Goal: Task Accomplishment & Management: Use online tool/utility

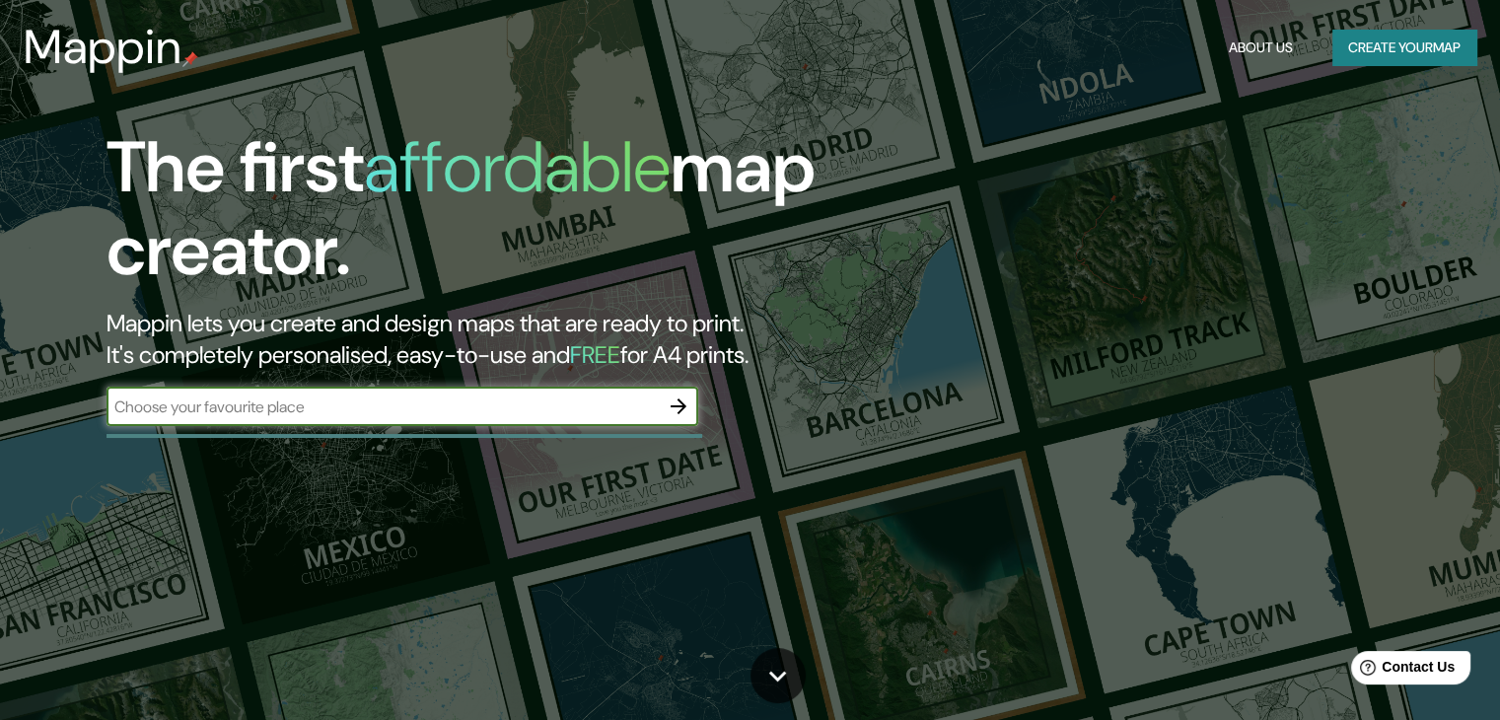
click at [346, 407] on input "text" at bounding box center [382, 406] width 552 height 23
type input "bellavista callao"
click at [677, 403] on icon "button" at bounding box center [678, 406] width 24 height 24
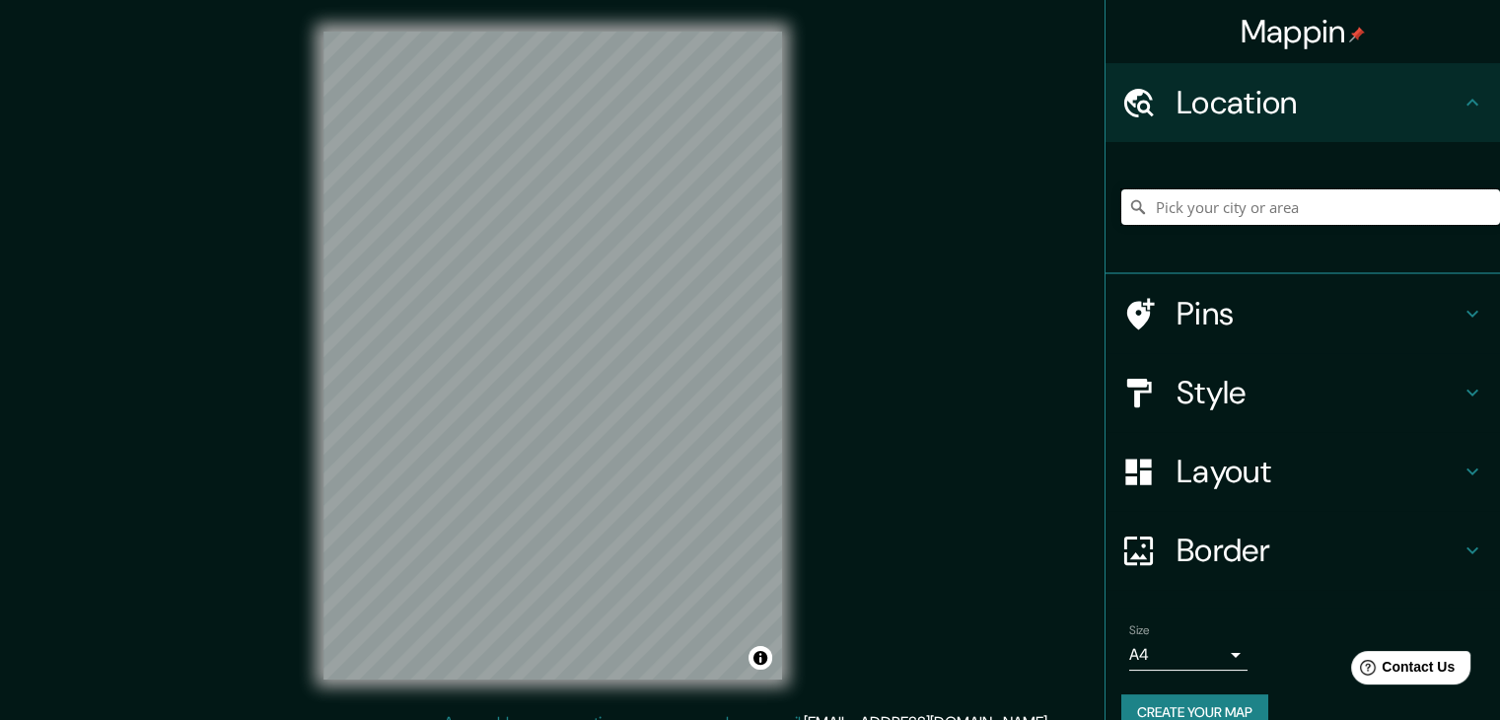
click at [1180, 201] on input "Pick your city or area" at bounding box center [1310, 206] width 379 height 35
click at [1183, 213] on input "Pick your city or area" at bounding box center [1310, 206] width 379 height 35
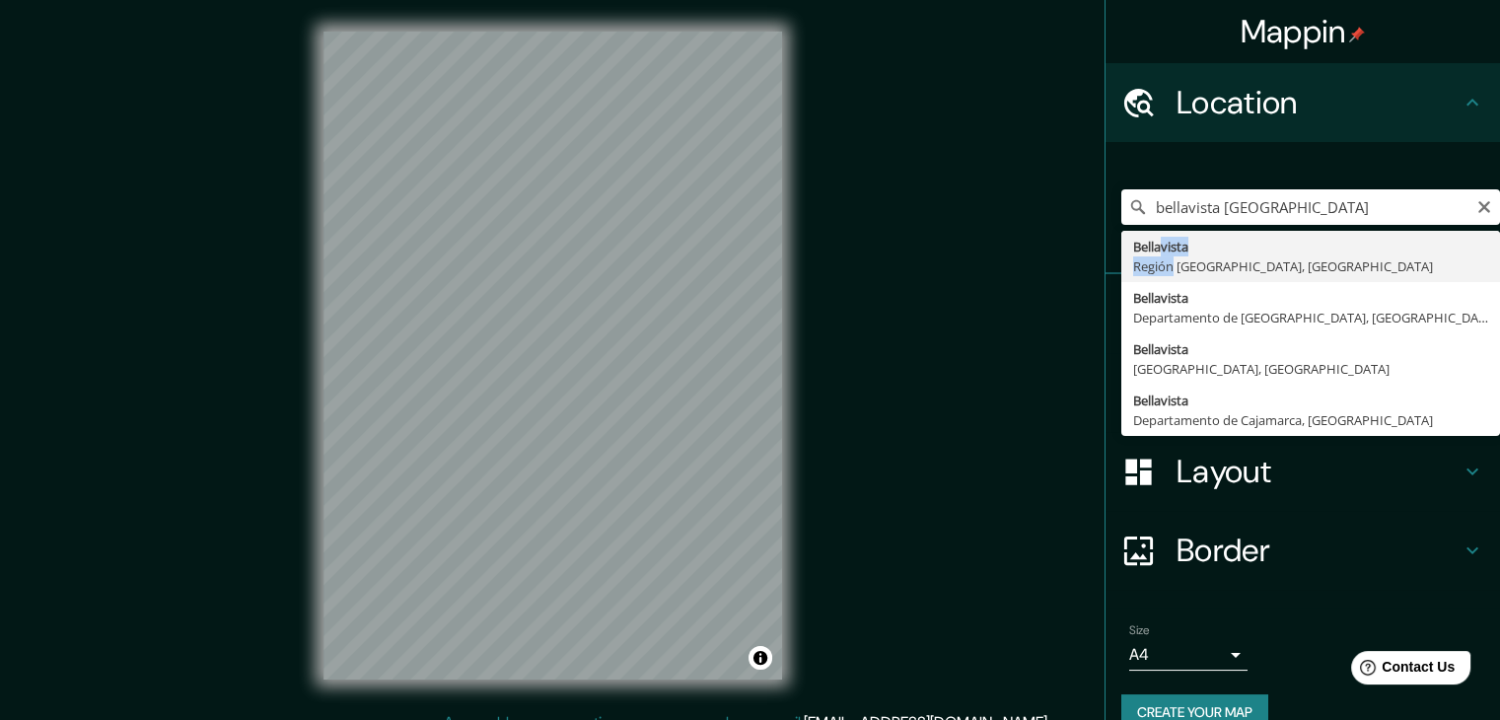
type input "[GEOGRAPHIC_DATA], [GEOGRAPHIC_DATA], [GEOGRAPHIC_DATA]"
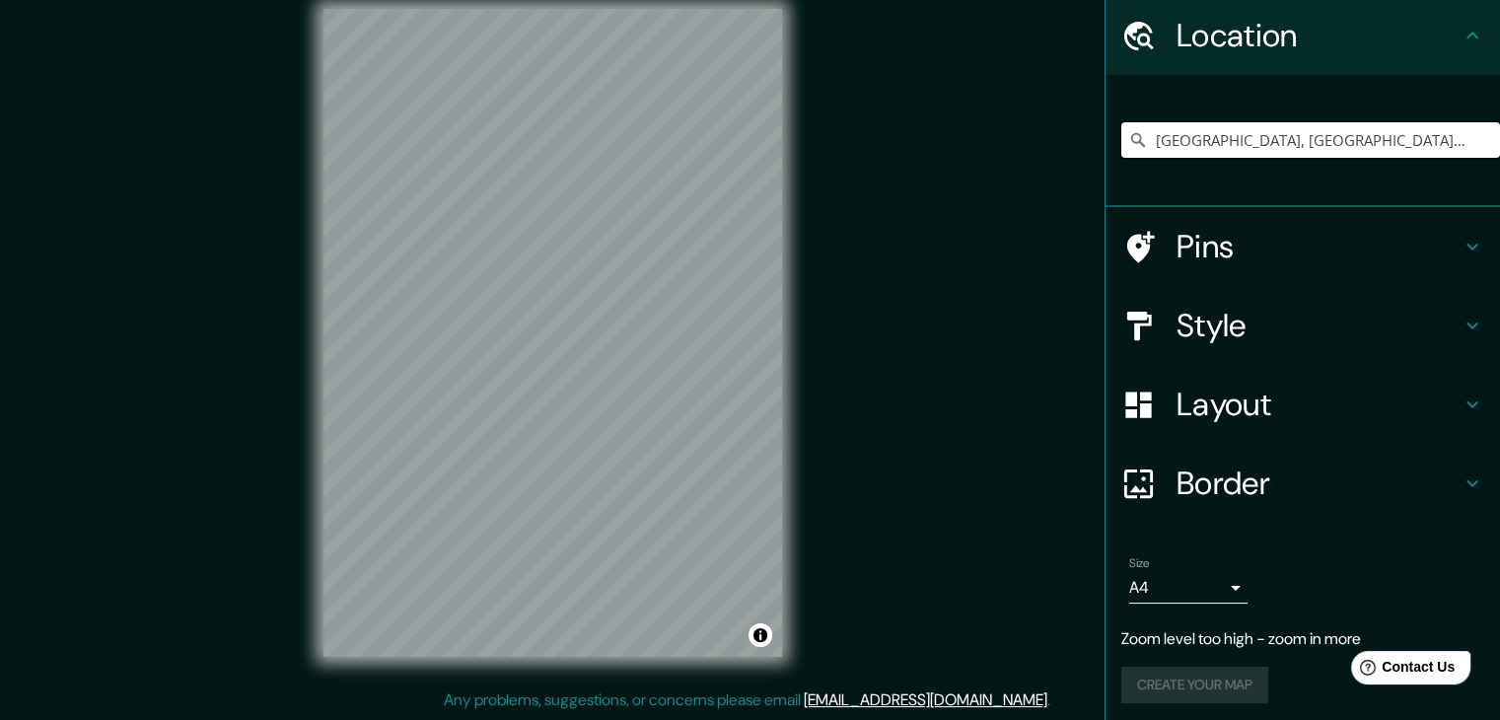
scroll to position [73, 0]
